Goal: Find contact information: Find contact information

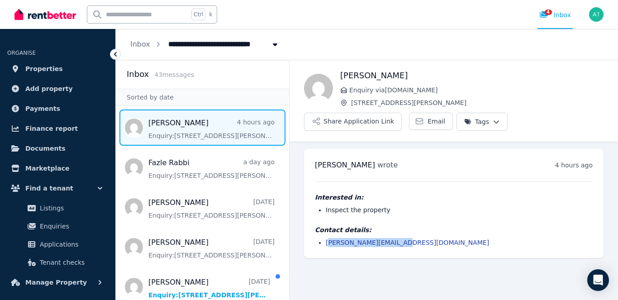
drag, startPoint x: 402, startPoint y: 244, endPoint x: 327, endPoint y: 248, distance: 75.2
click at [327, 248] on div "Jane wrote 4 hours ago 8:54 am on Tue, 26 Aug 2025 Interested in: Inspect the p…" at bounding box center [453, 203] width 299 height 109
click at [421, 240] on li "jane.hebden1@gmail.com" at bounding box center [459, 242] width 267 height 9
click at [402, 247] on div "Jane wrote 4 hours ago 8:54 am on Tue, 26 Aug 2025 Interested in: Inspect the p…" at bounding box center [453, 203] width 299 height 109
drag, startPoint x: 403, startPoint y: 246, endPoint x: 313, endPoint y: 249, distance: 90.0
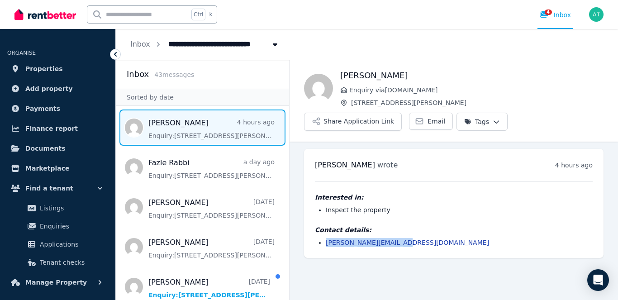
click at [313, 249] on div "Jane wrote 4 hours ago 8:54 am on Tue, 26 Aug 2025 Interested in: Inspect the p…" at bounding box center [453, 203] width 299 height 109
copy link "jane.hebden1@gmail.com"
